Goal: Download file/media

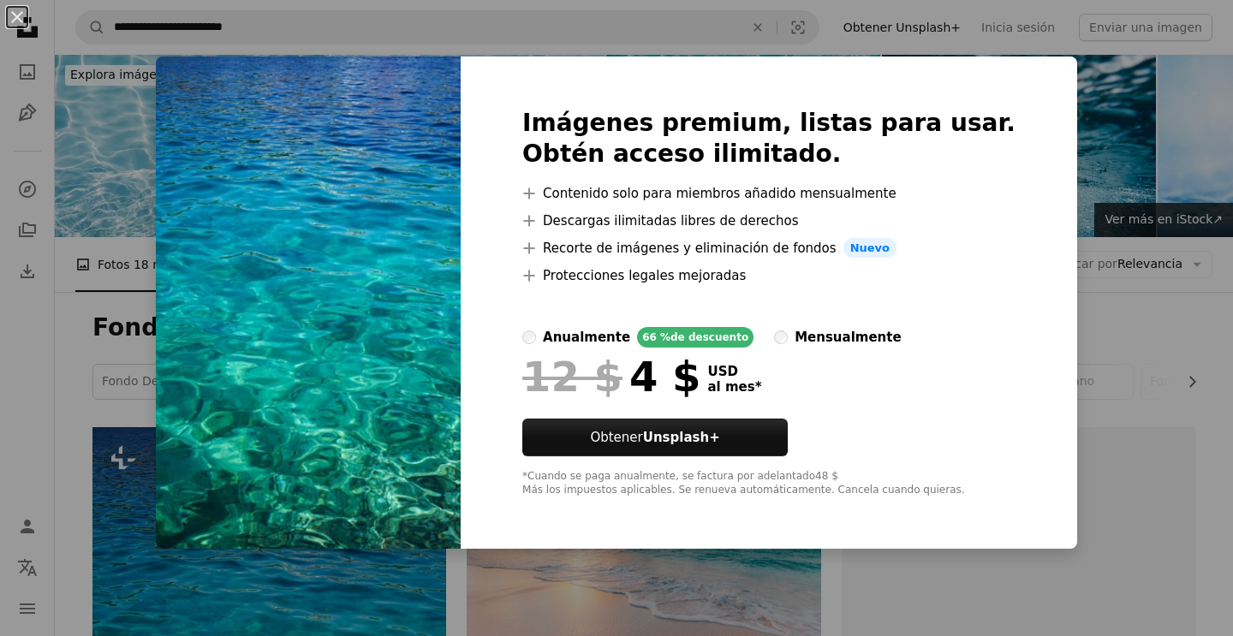
scroll to position [328, 0]
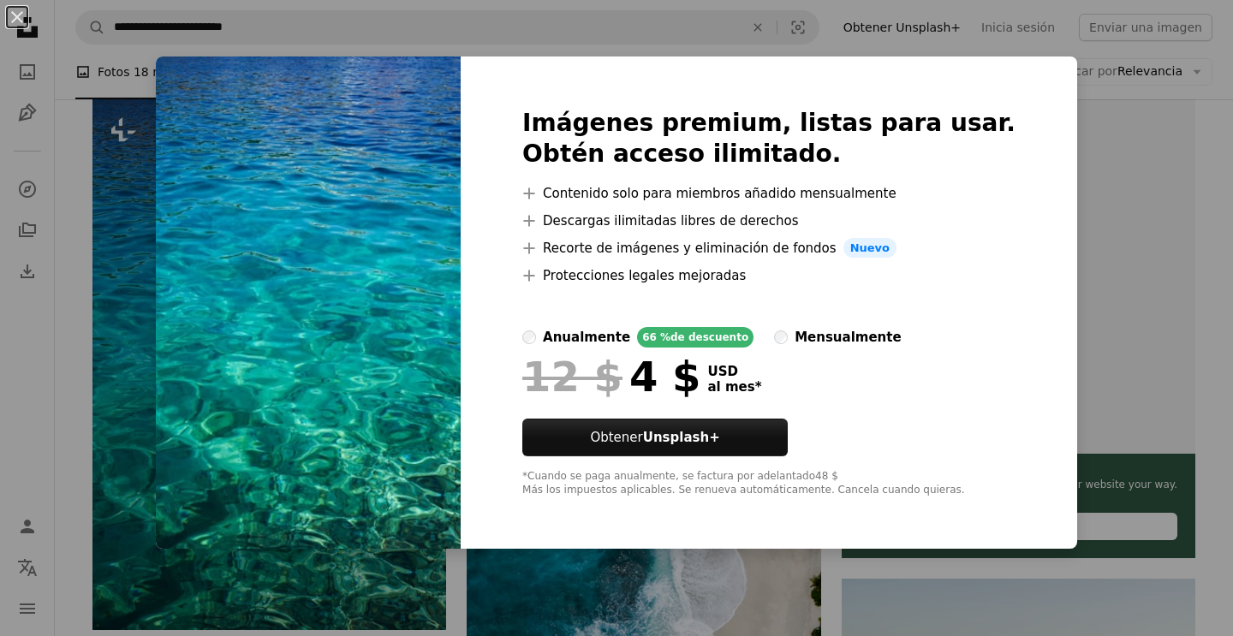
click at [461, 234] on img at bounding box center [308, 303] width 305 height 493
click at [972, 110] on h2 "Imágenes premium, listas para usar. Obtén acceso ilimitado." at bounding box center [768, 139] width 493 height 62
click at [751, 91] on div "Imágenes premium, listas para usar. Obtén acceso ilimitado. A plus sign Conteni…" at bounding box center [769, 303] width 616 height 493
click at [681, 88] on div "Imágenes premium, listas para usar. Obtén acceso ilimitado. A plus sign Conteni…" at bounding box center [769, 303] width 616 height 493
click at [844, 398] on div at bounding box center [768, 408] width 493 height 21
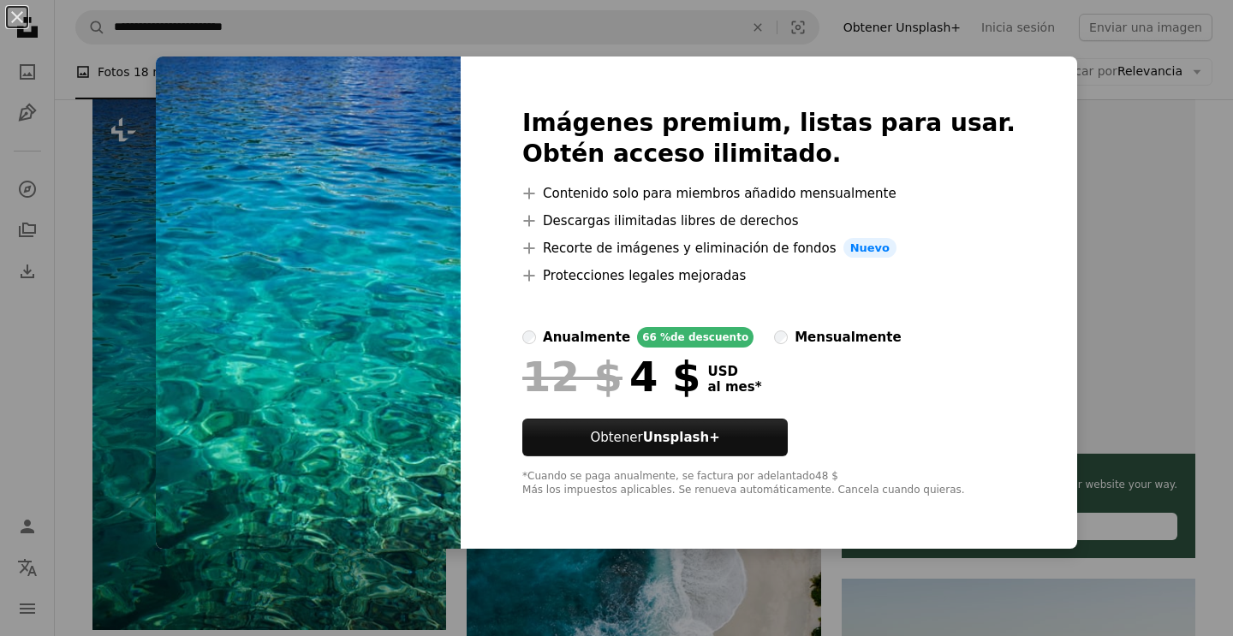
click at [168, 235] on div "An X shape Imágenes premium, listas para usar. Obtén acceso ilimitado. A plus s…" at bounding box center [616, 318] width 1233 height 636
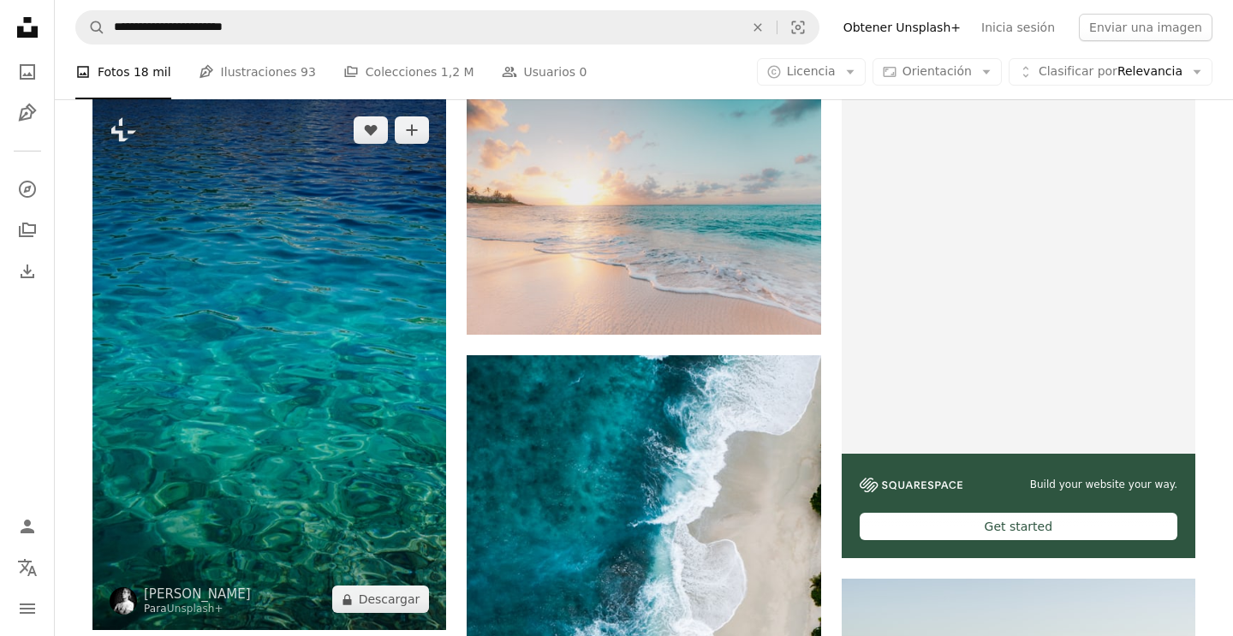
click at [365, 332] on img at bounding box center [269, 364] width 354 height 531
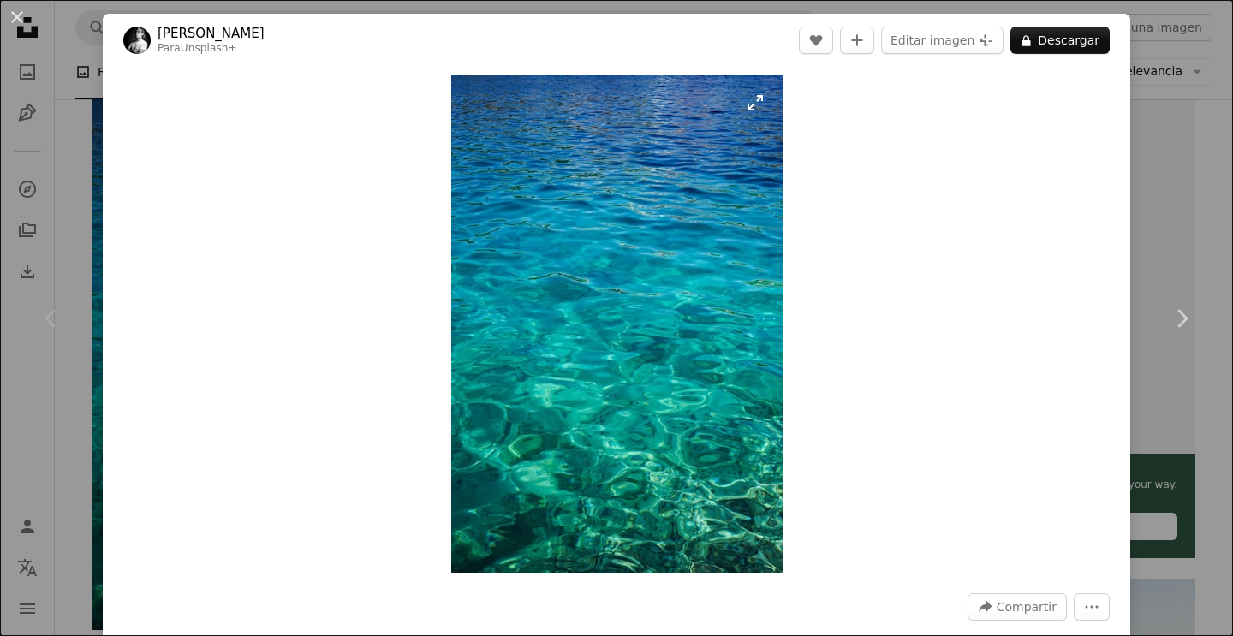
click at [612, 301] on img "Ampliar en esta imagen" at bounding box center [616, 323] width 331 height 497
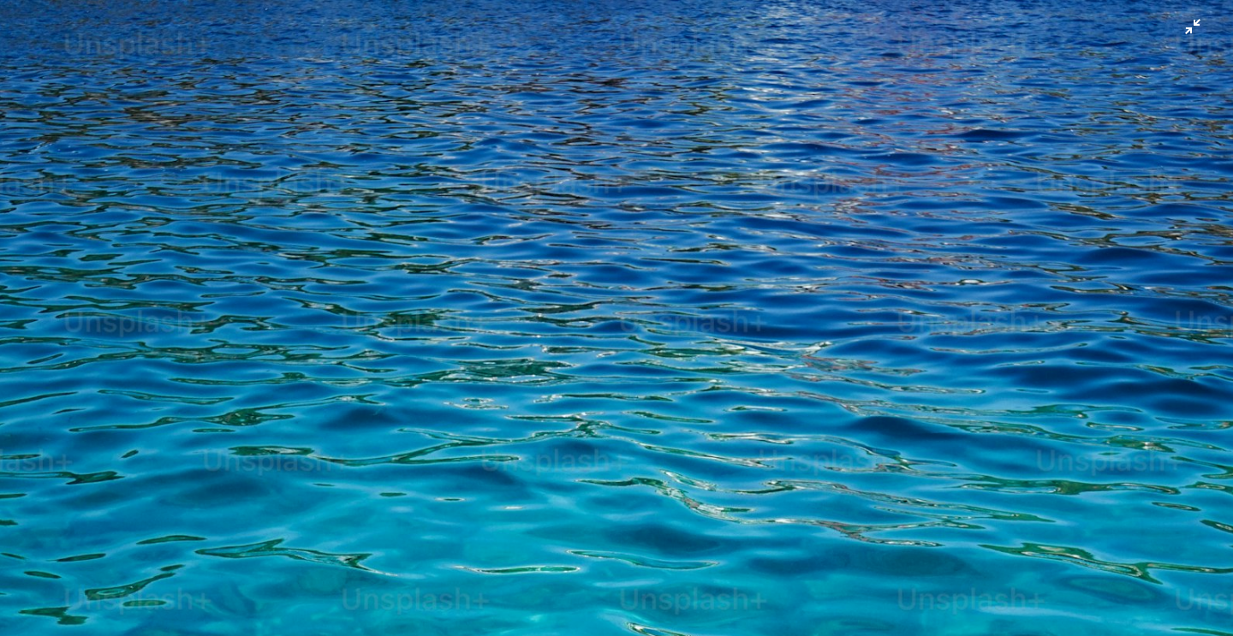
scroll to position [608, 0]
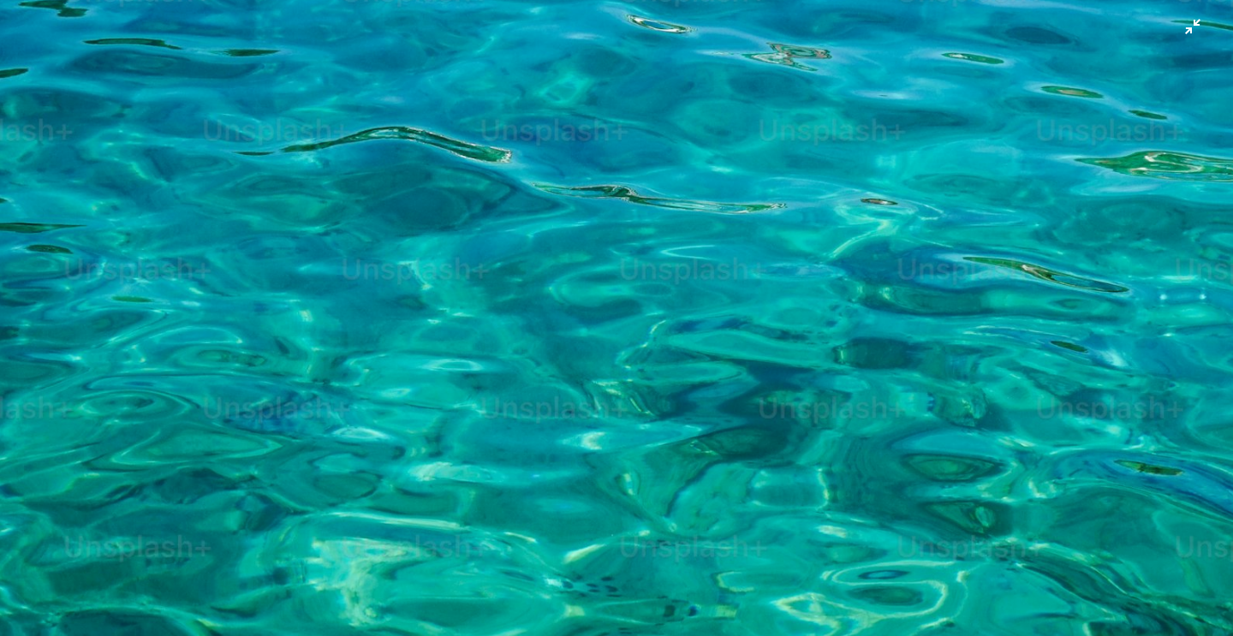
click at [566, 348] on img "Reducir el zoom en esta imagen" at bounding box center [616, 317] width 1235 height 1852
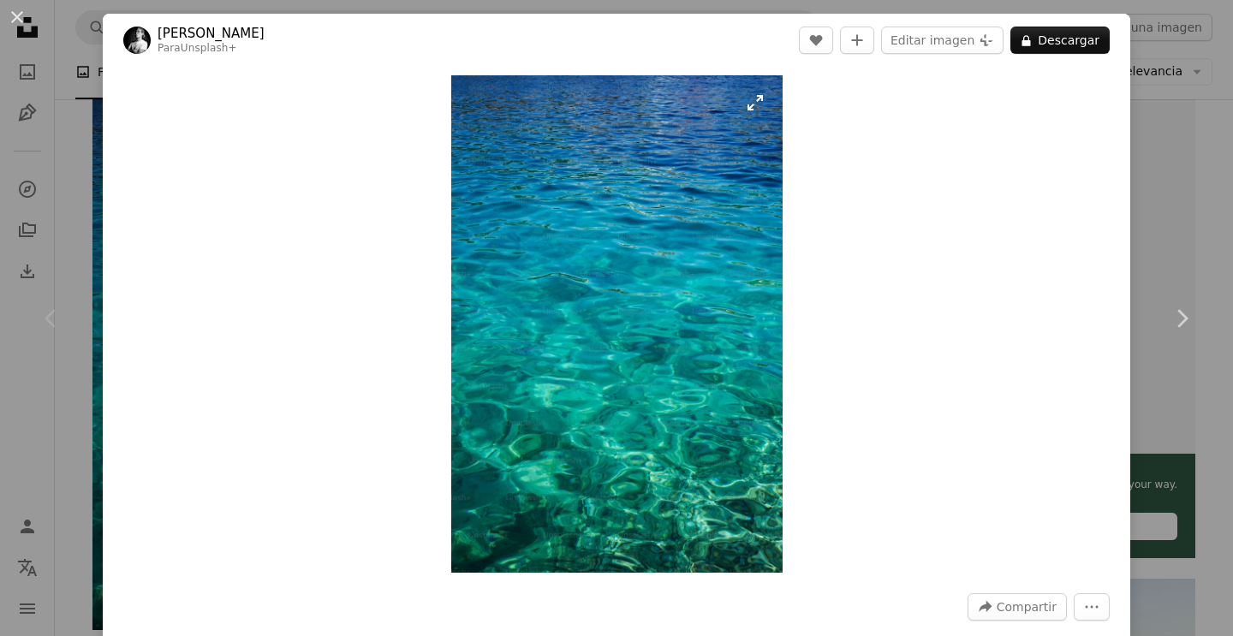
click at [584, 332] on img "Ampliar en esta imagen" at bounding box center [616, 323] width 331 height 497
